Goal: Information Seeking & Learning: Learn about a topic

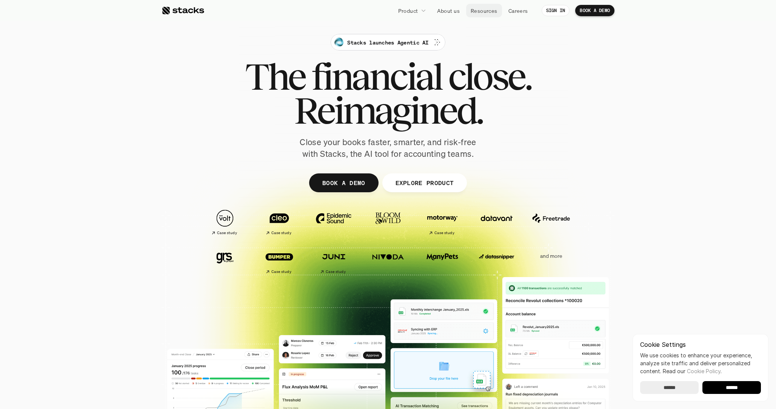
click at [484, 7] on p "Resources" at bounding box center [484, 11] width 27 height 8
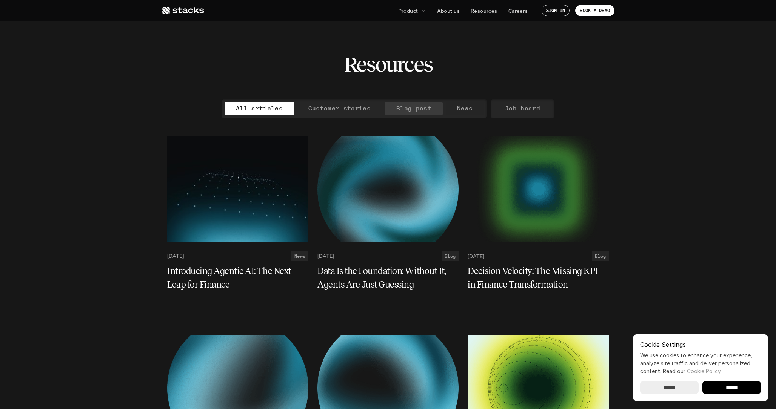
click at [419, 108] on p "Blog post" at bounding box center [413, 108] width 35 height 11
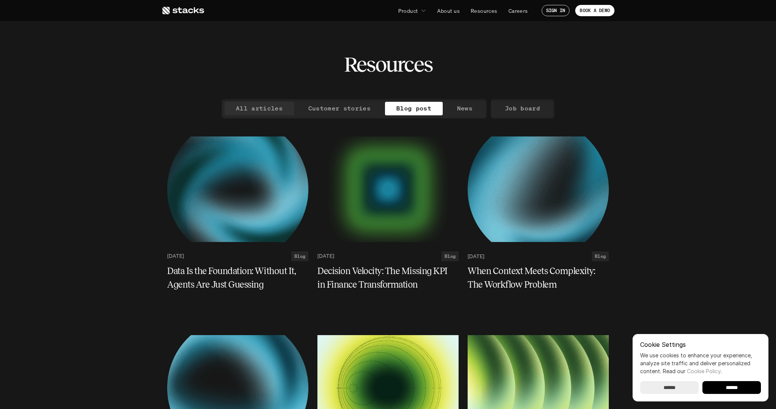
click at [257, 103] on p "All articles" at bounding box center [259, 108] width 47 height 11
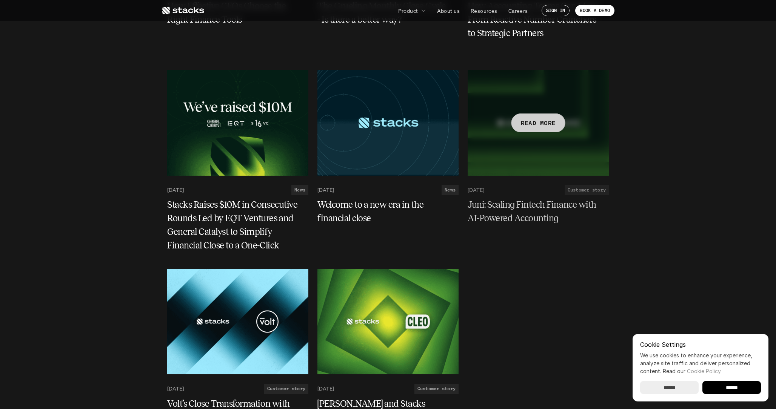
scroll to position [2652, 0]
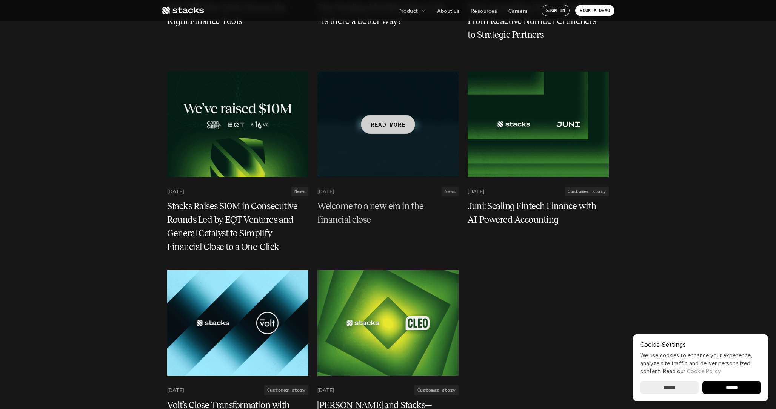
click at [404, 122] on p "READ MORE" at bounding box center [388, 124] width 35 height 11
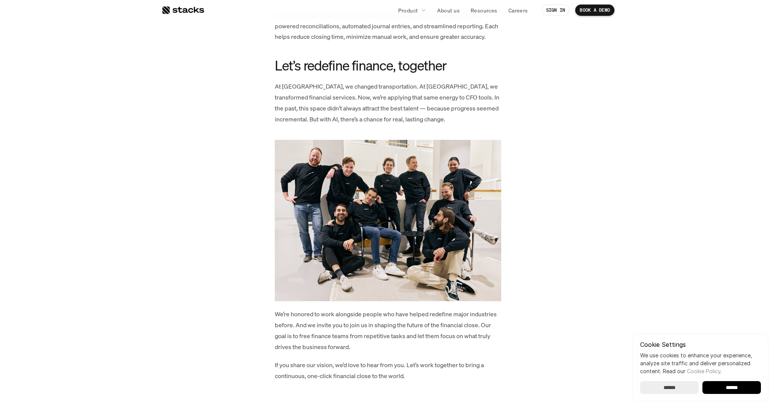
scroll to position [1058, 0]
